Goal: Task Accomplishment & Management: Use online tool/utility

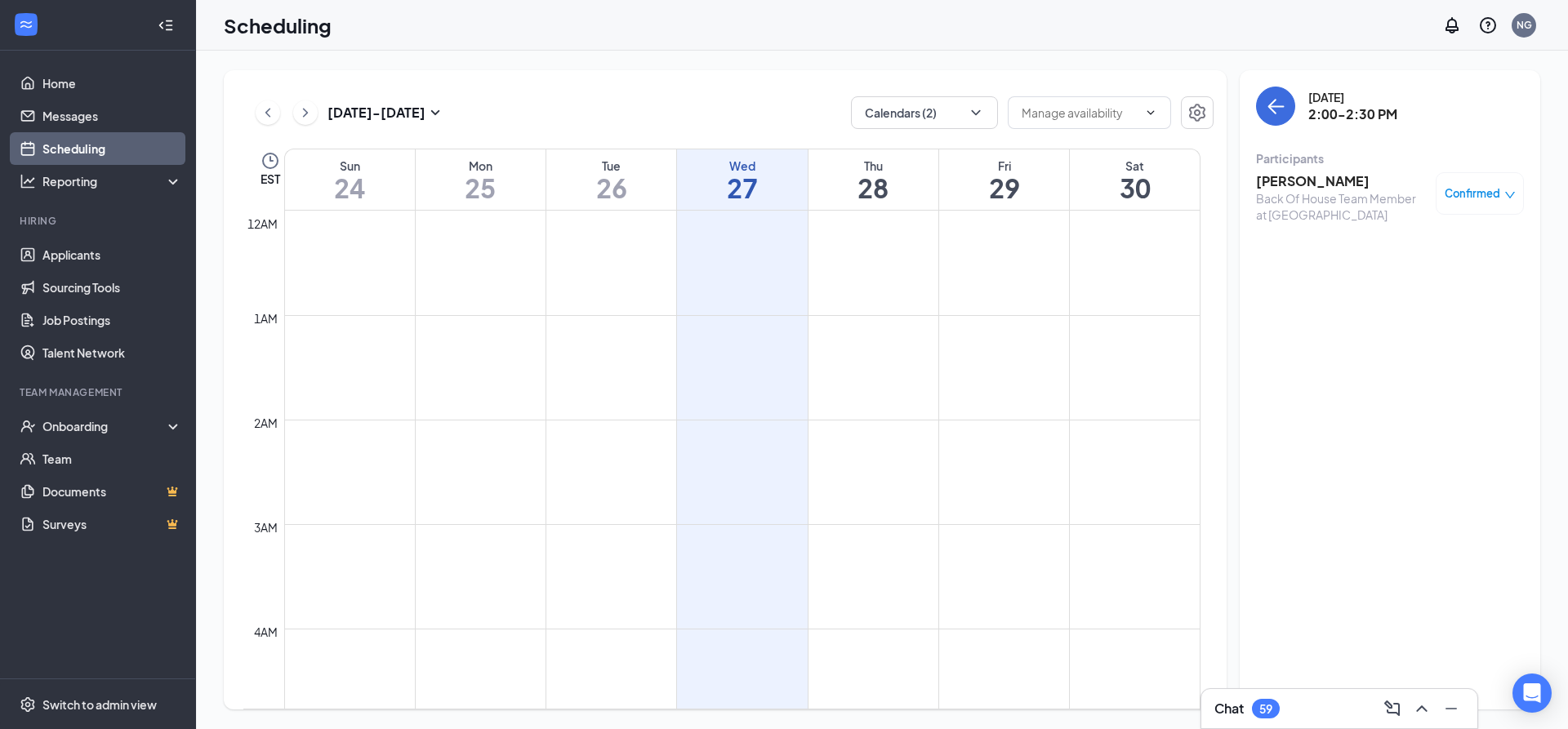
scroll to position [802, 0]
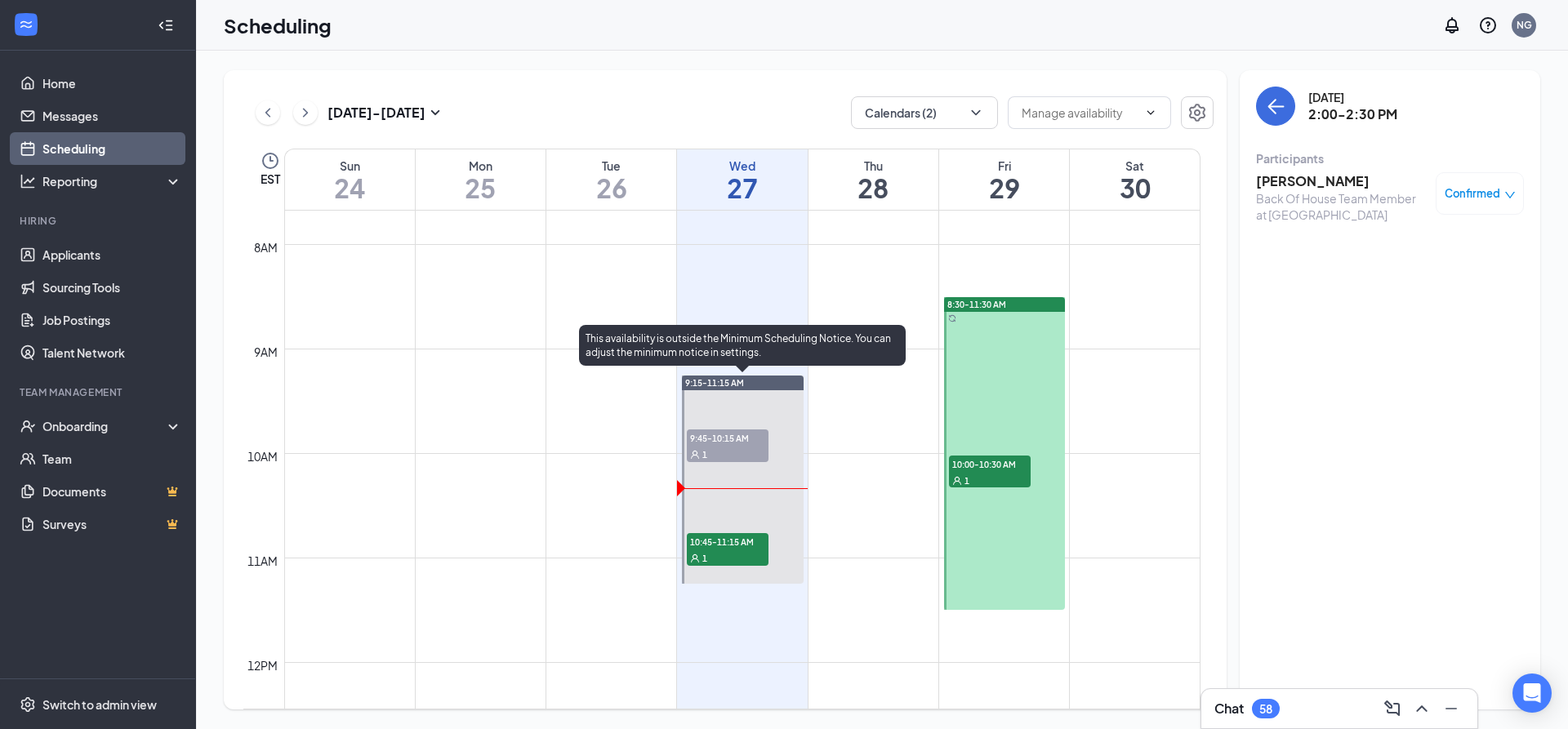
click at [735, 447] on div "1" at bounding box center [727, 454] width 82 height 17
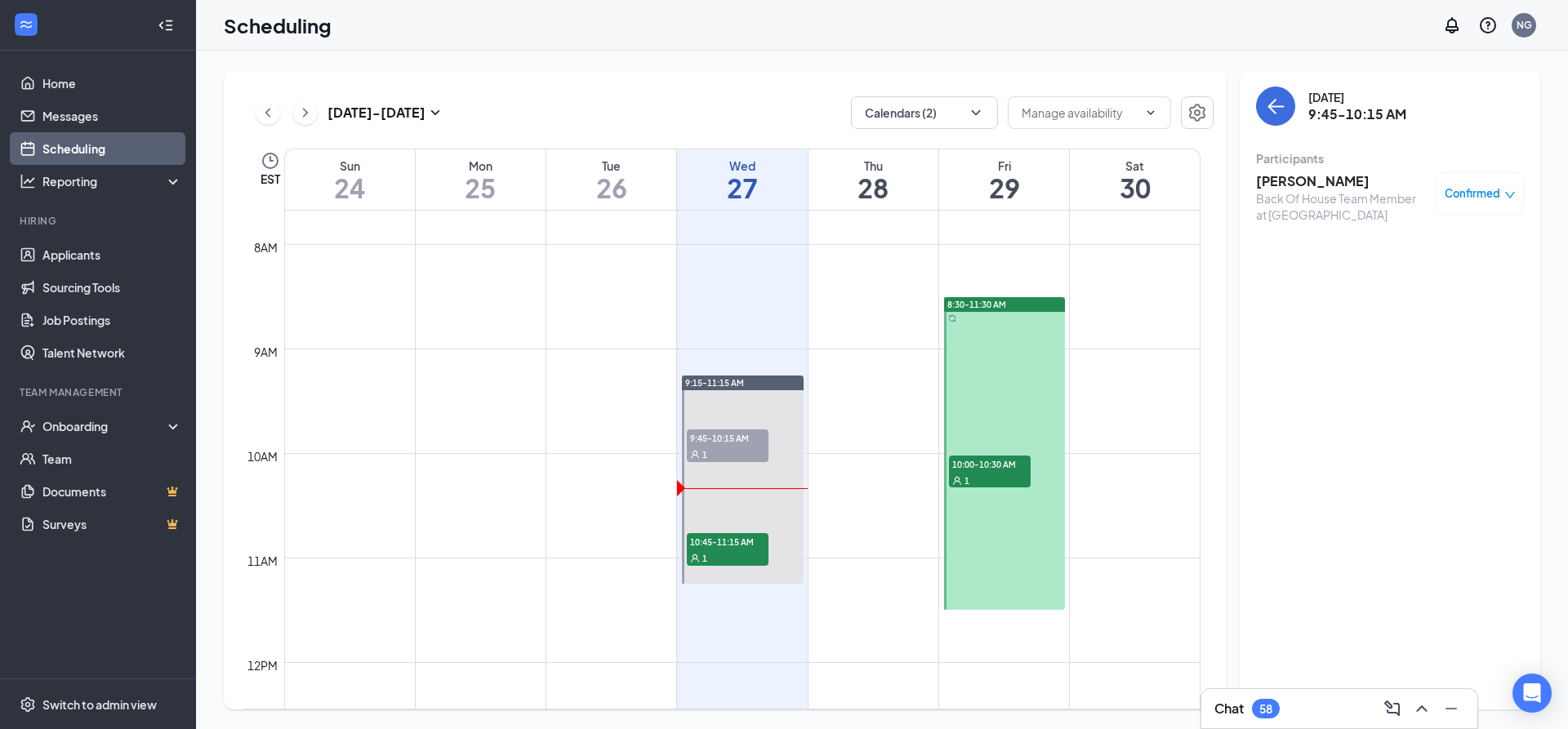
click at [1488, 195] on span "Confirmed" at bounding box center [1472, 193] width 55 height 17
click at [1417, 279] on span "Mark complete" at bounding box center [1427, 275] width 82 height 18
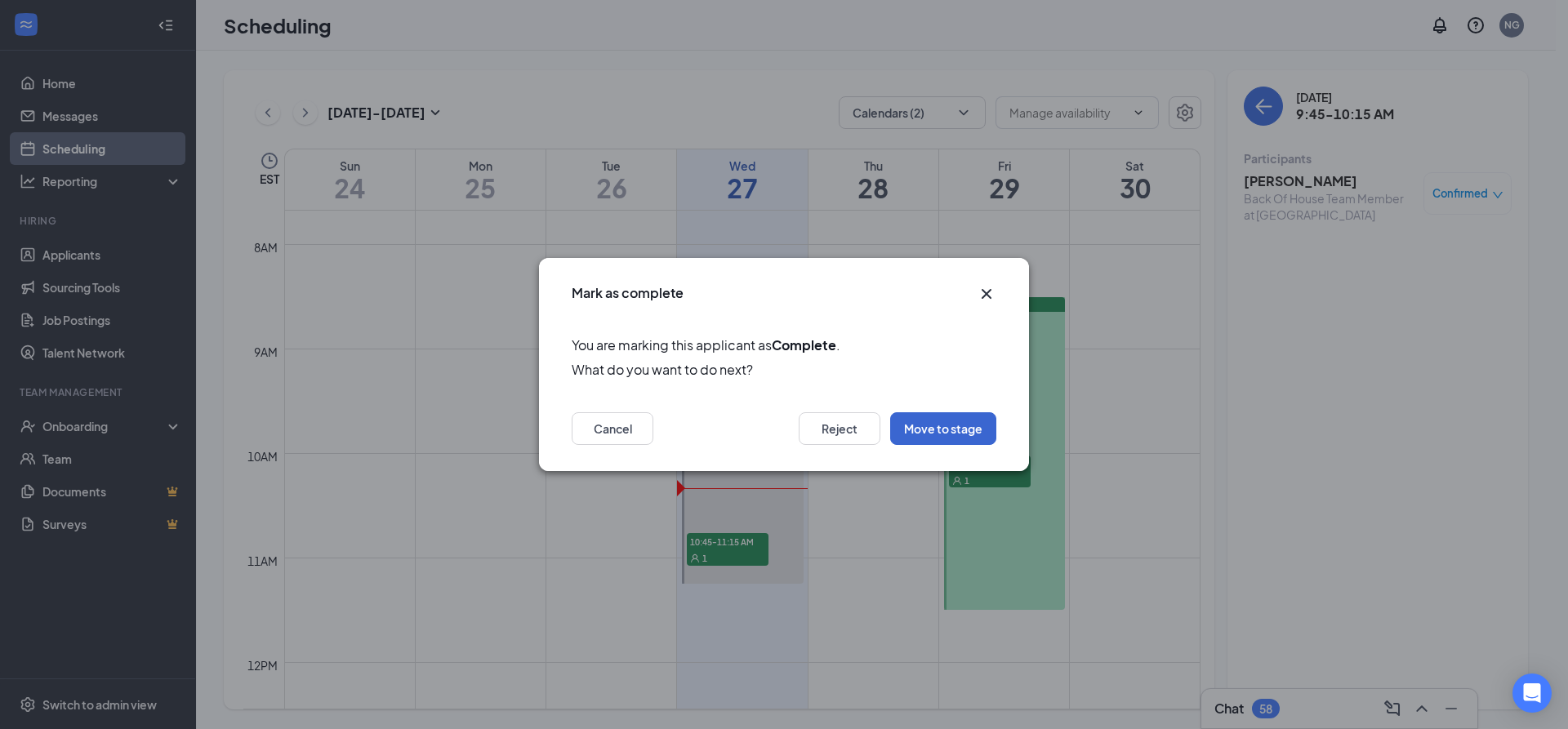
click at [959, 426] on button "Move to stage" at bounding box center [943, 428] width 107 height 33
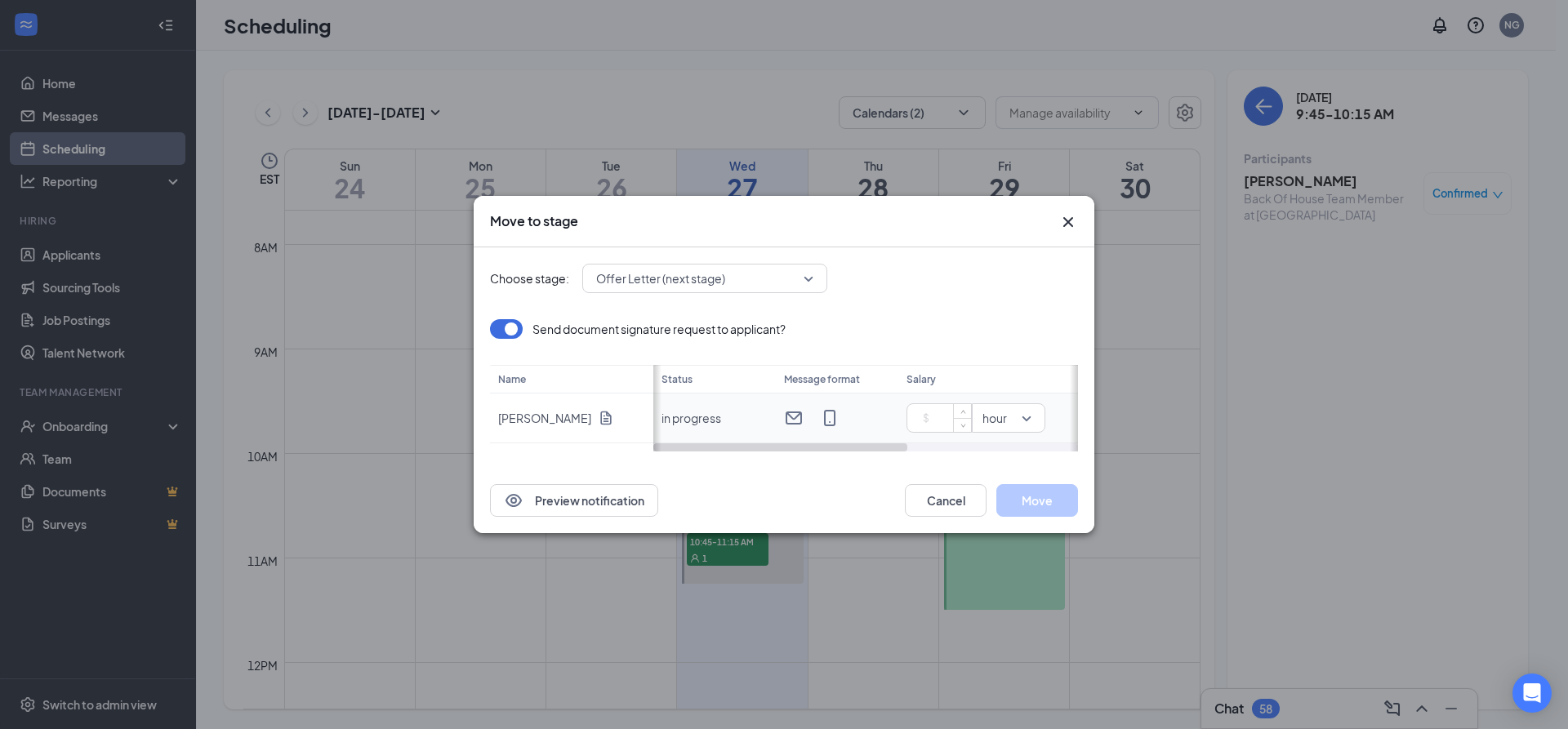
click at [930, 418] on input at bounding box center [942, 417] width 57 height 25
type input "17"
click at [1027, 496] on button "Move" at bounding box center [1036, 500] width 82 height 33
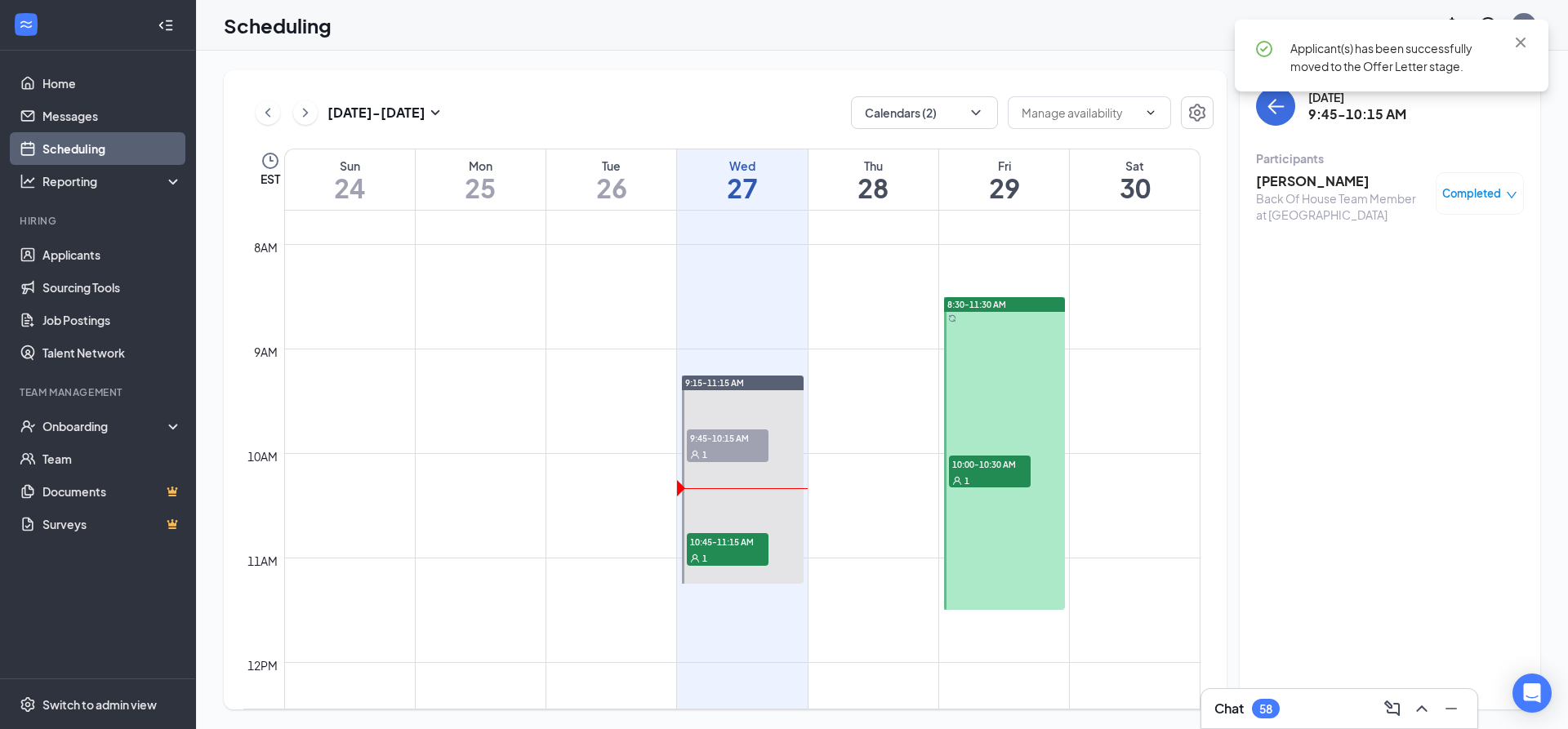
scroll to position [1083, 0]
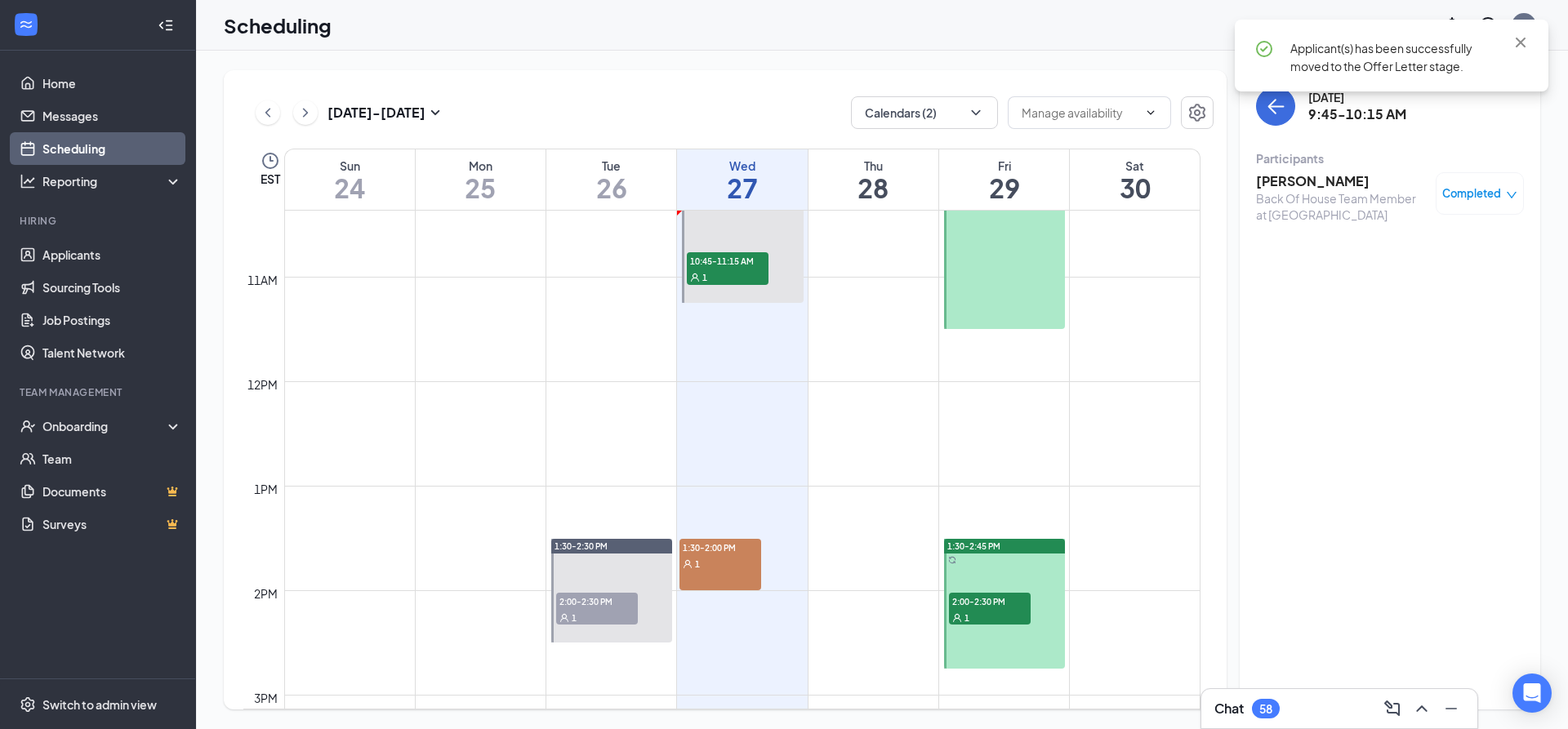
click at [608, 619] on div "1" at bounding box center [596, 617] width 82 height 17
click at [1493, 201] on span "Confirmed" at bounding box center [1472, 193] width 55 height 17
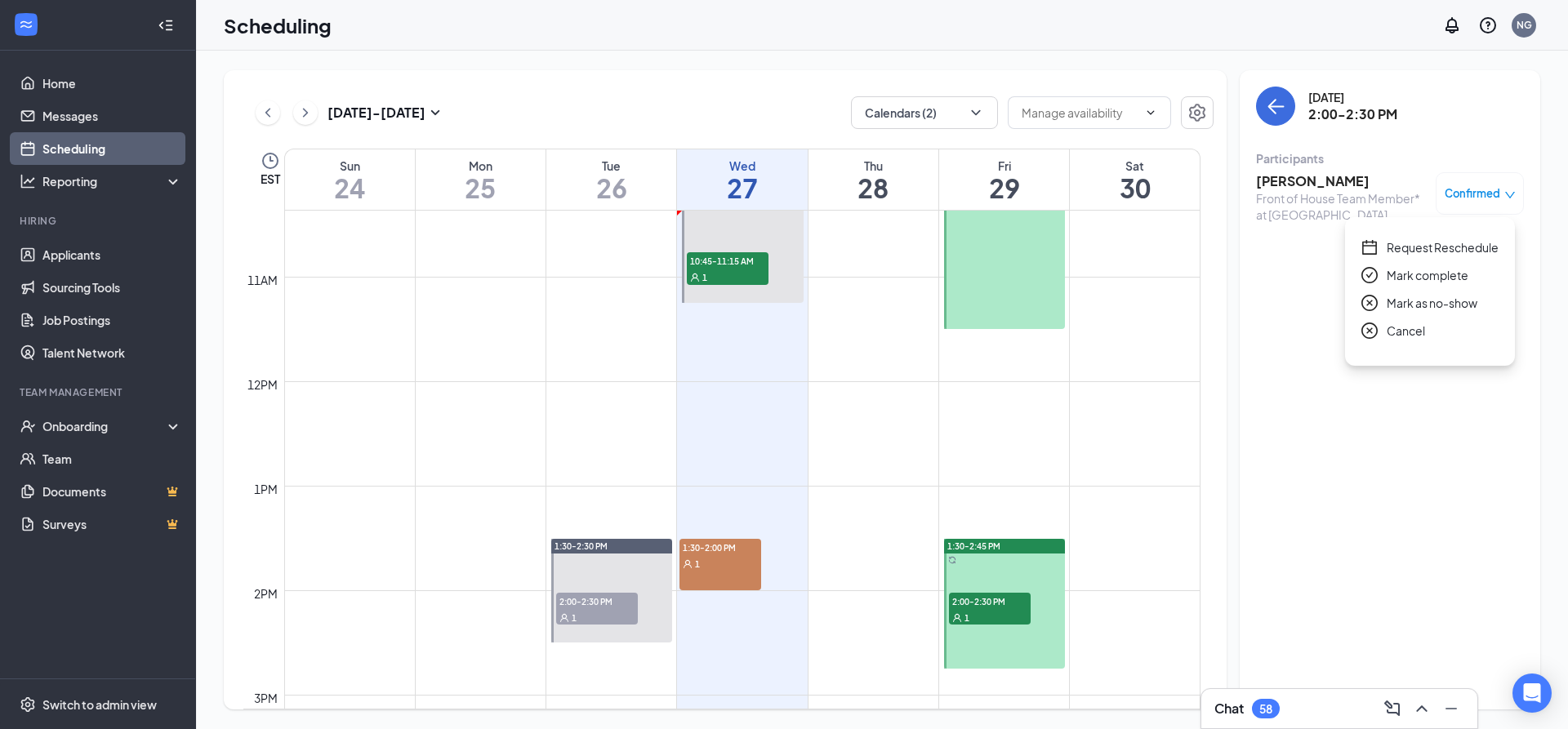
click at [1399, 274] on span "Mark complete" at bounding box center [1427, 275] width 82 height 18
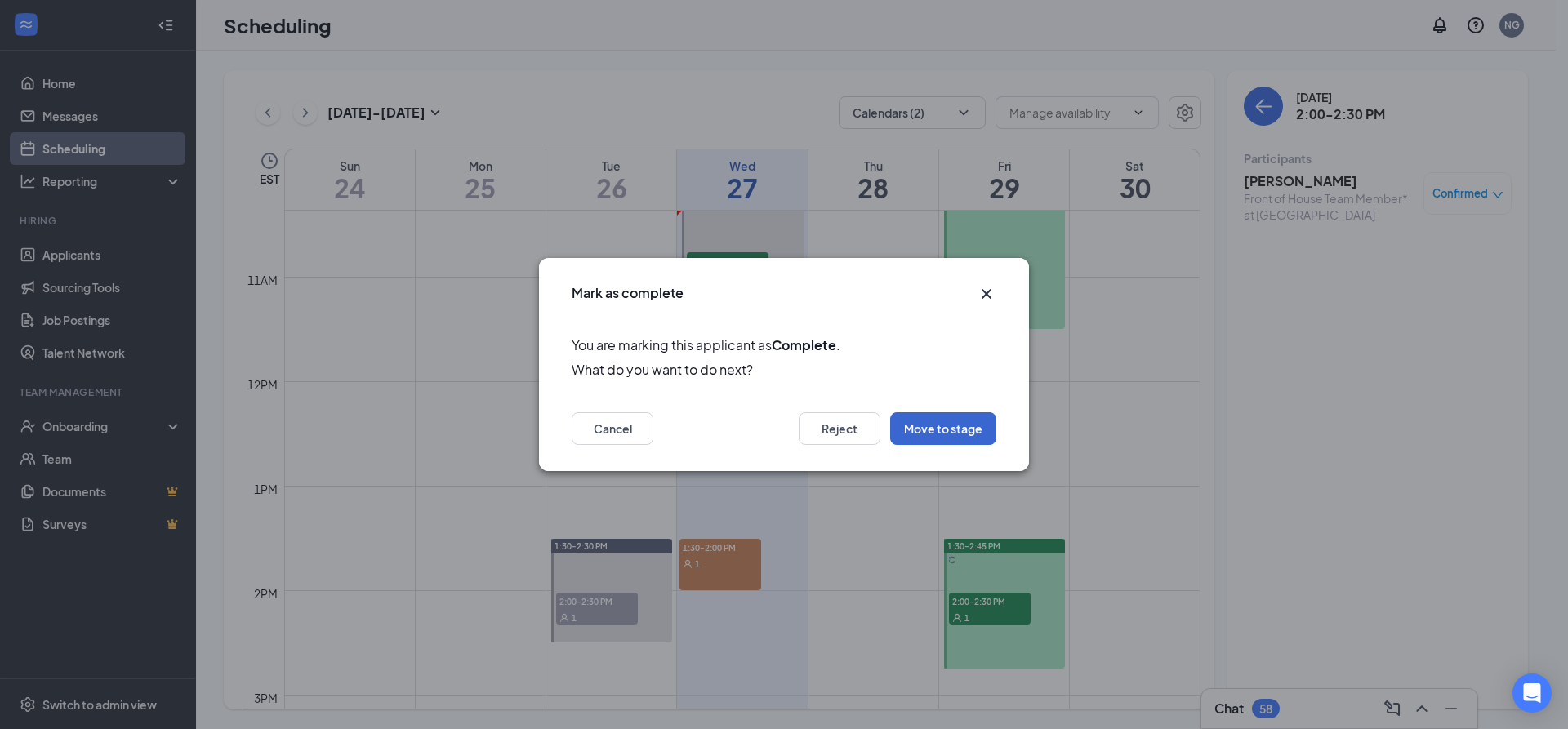
click at [942, 439] on button "Move to stage" at bounding box center [943, 428] width 107 height 33
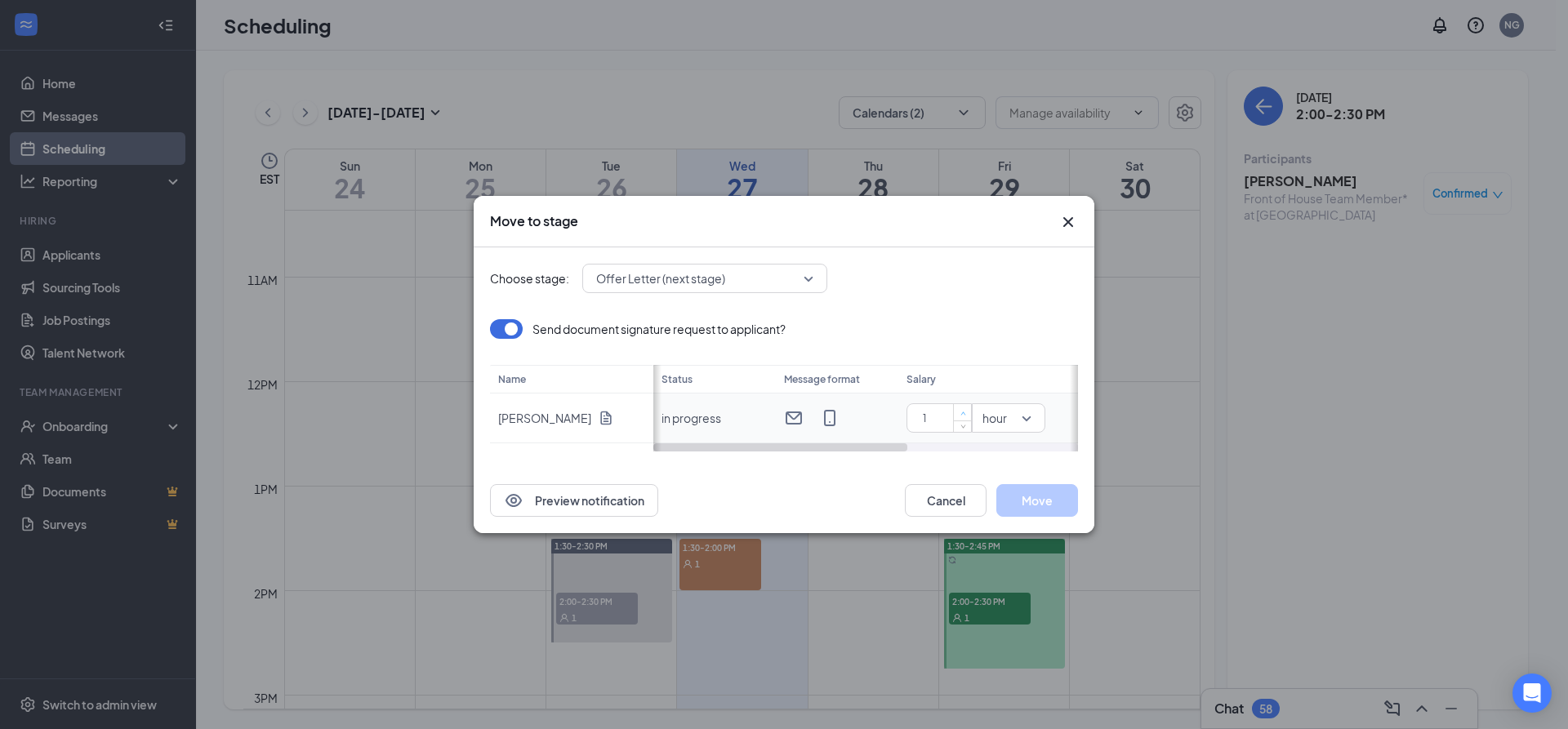
click at [953, 418] on span "Increase Value" at bounding box center [962, 412] width 18 height 17
click at [934, 422] on span "Immediately" at bounding box center [955, 417] width 69 height 25
type input "17"
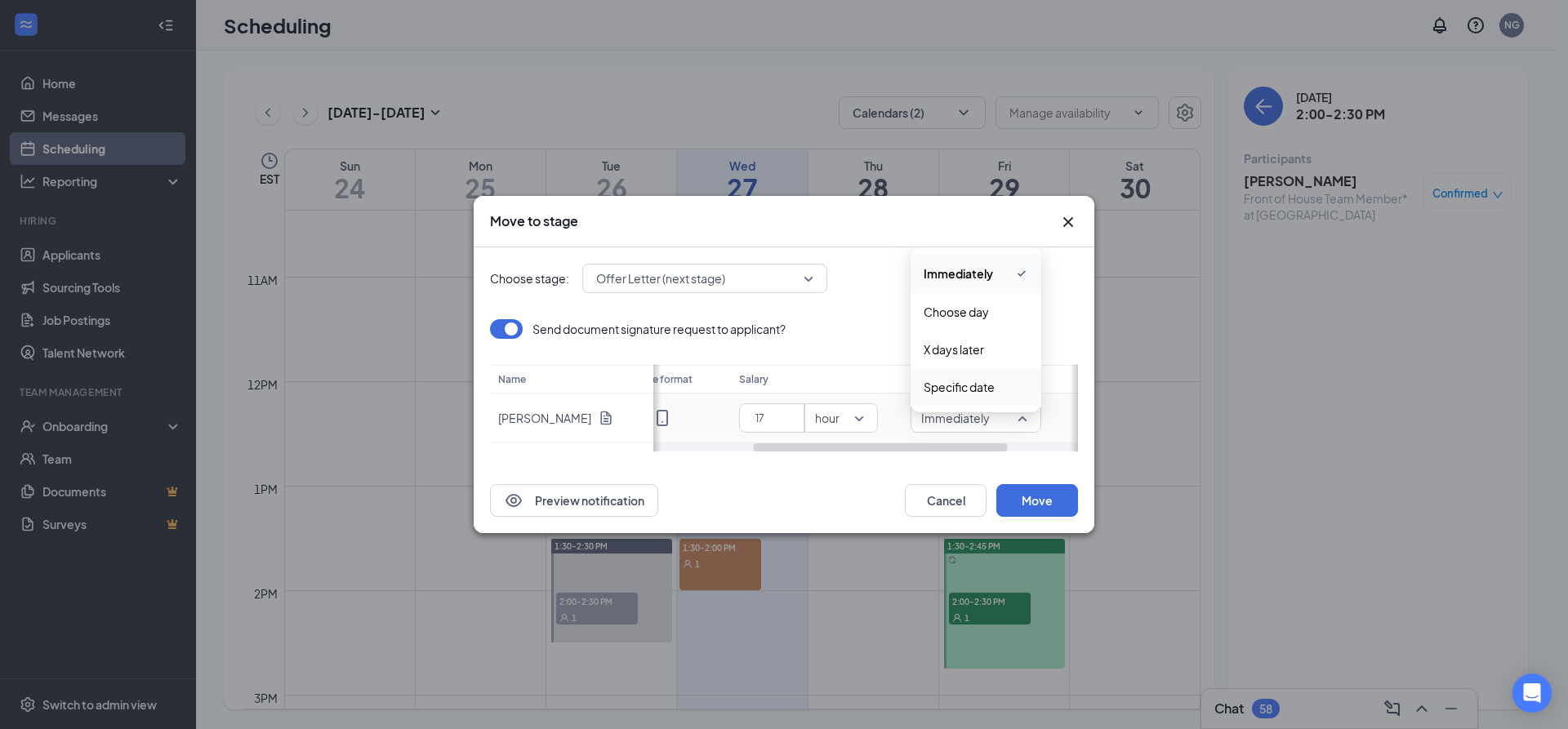
click at [968, 395] on span "Specific date" at bounding box center [959, 387] width 71 height 18
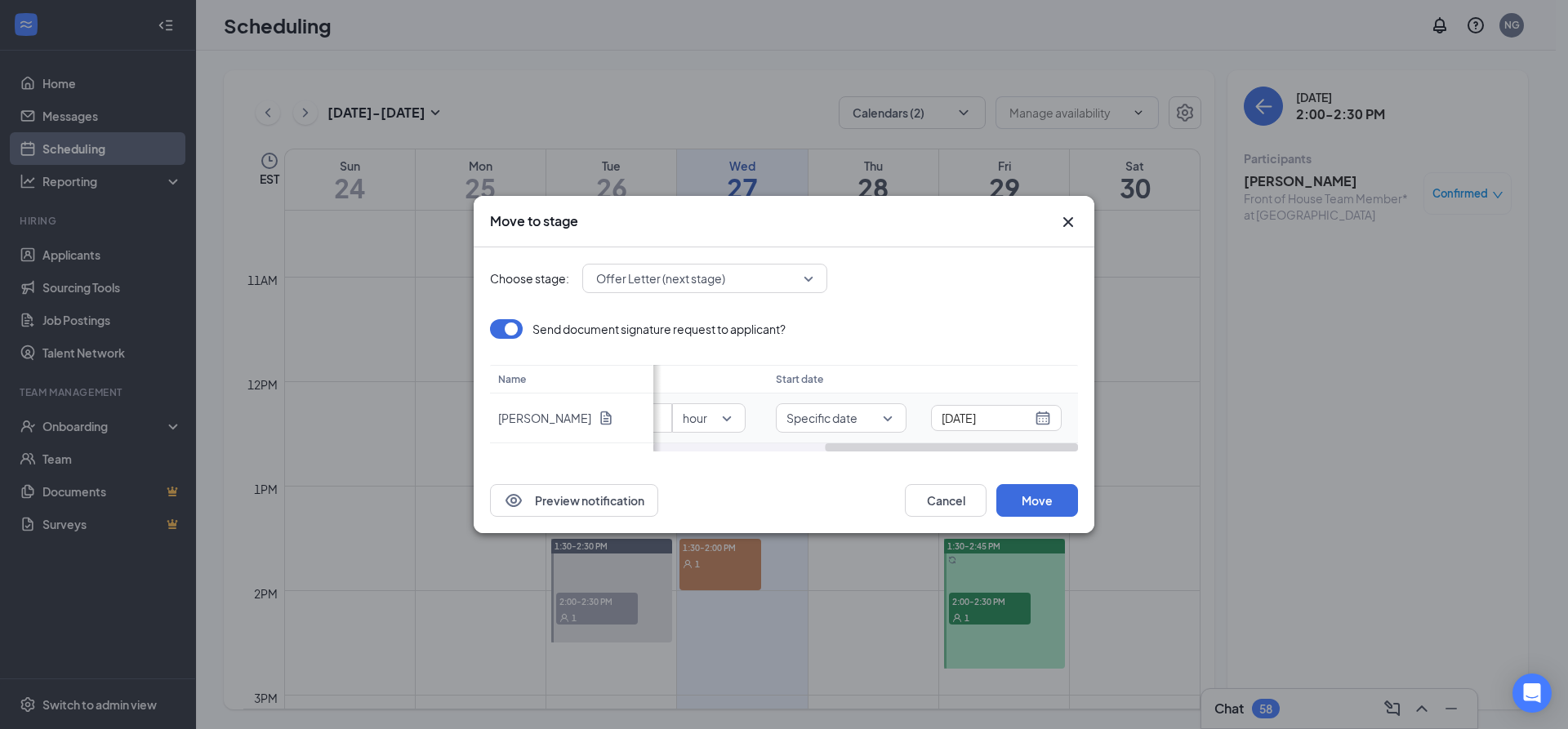
click at [1025, 423] on div "Send document signature request to applicant? Name [PERSON_NAME] Status Message…" at bounding box center [784, 386] width 588 height 132
type input "[DATE]"
click at [890, 444] on div "1" at bounding box center [887, 447] width 20 height 20
click at [1039, 497] on button "Move" at bounding box center [1036, 500] width 82 height 33
